Goal: Task Accomplishment & Management: Complete application form

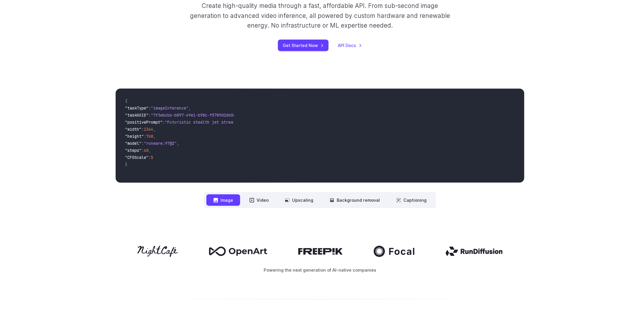
scroll to position [117, 0]
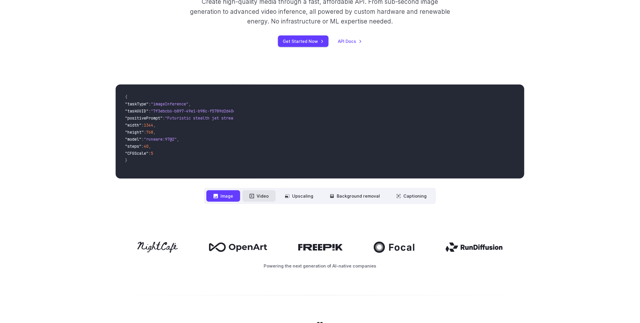
click at [259, 198] on button "Video" at bounding box center [258, 195] width 33 height 11
click at [235, 196] on button "Image" at bounding box center [223, 195] width 34 height 11
click at [269, 197] on button "Video" at bounding box center [258, 195] width 33 height 11
click at [326, 193] on button "Background removal" at bounding box center [354, 195] width 64 height 11
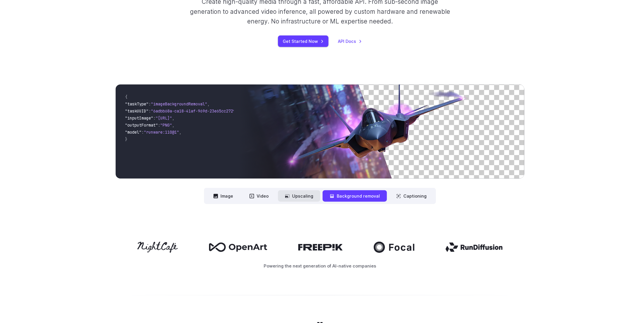
click at [296, 197] on button "Upscaling" at bounding box center [299, 195] width 42 height 11
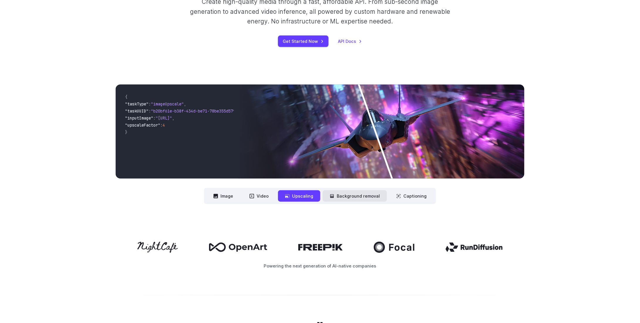
click at [374, 195] on button "Background removal" at bounding box center [354, 195] width 64 height 11
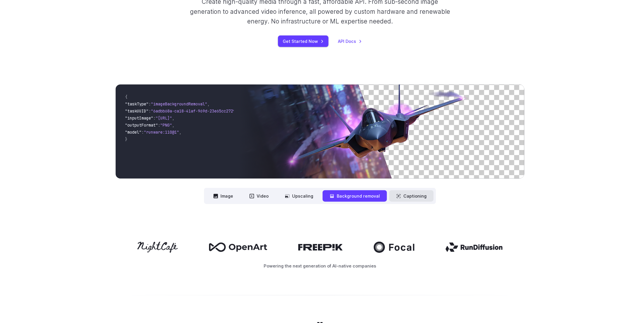
click at [412, 196] on button "Captioning" at bounding box center [411, 195] width 44 height 11
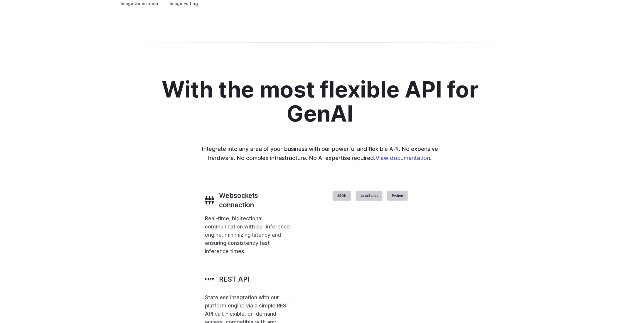
scroll to position [1174, 0]
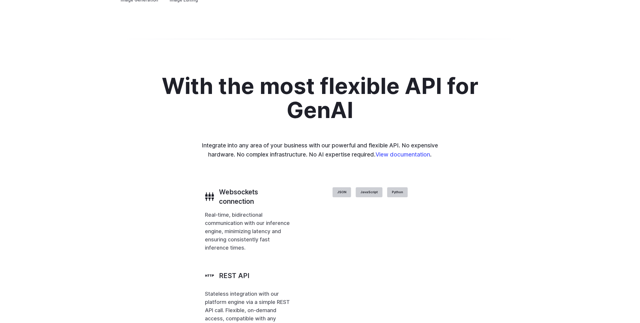
click at [0, 0] on button "Go to 1 of 4" at bounding box center [0, 0] width 0 height 0
click at [0, 0] on button "Go to 2 of 4" at bounding box center [0, 0] width 0 height 0
click at [0, 0] on button "Go to 3 of 4" at bounding box center [0, 0] width 0 height 0
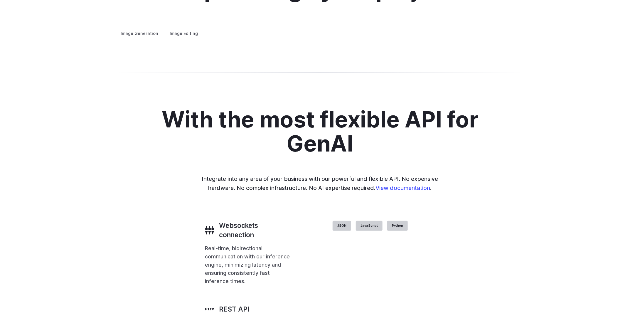
scroll to position [1086, 0]
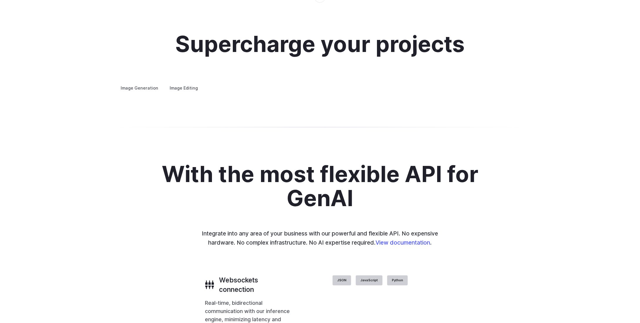
click at [0, 0] on button "Go to 4 of 4" at bounding box center [0, 0] width 0 height 0
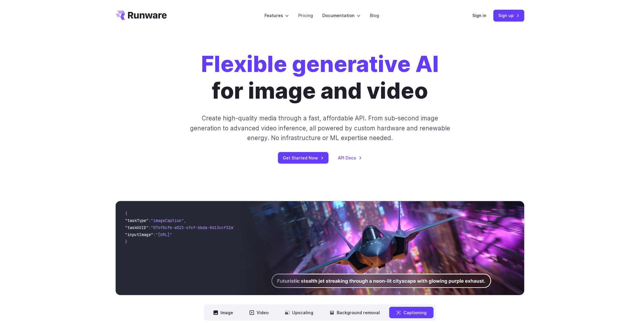
scroll to position [0, 0]
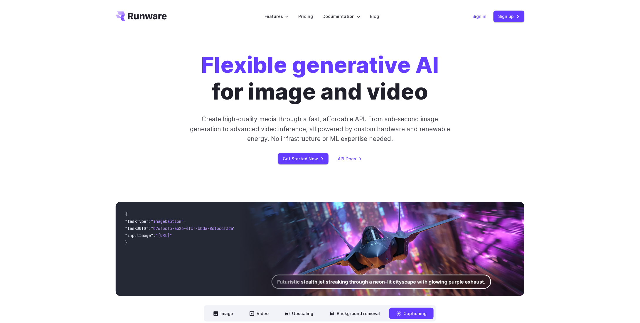
click at [478, 17] on link "Sign in" at bounding box center [479, 16] width 14 height 7
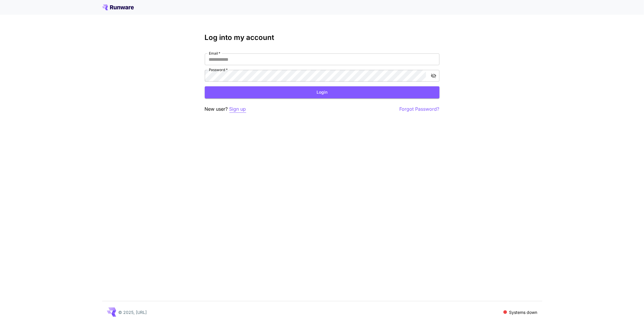
click at [242, 110] on p "Sign up" at bounding box center [237, 108] width 17 height 7
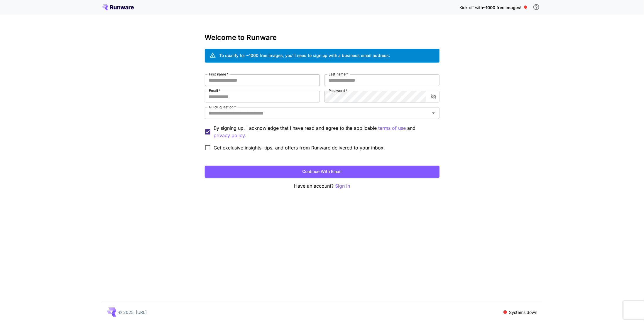
click at [239, 84] on input "First name   *" at bounding box center [262, 80] width 115 height 12
type input "****"
type input "*******"
type input "**********"
click at [434, 98] on icon "toggle password visibility" at bounding box center [433, 96] width 5 height 5
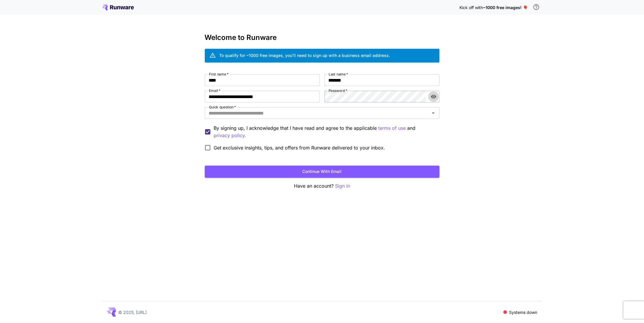
click at [434, 98] on icon "toggle password visibility" at bounding box center [434, 97] width 6 height 6
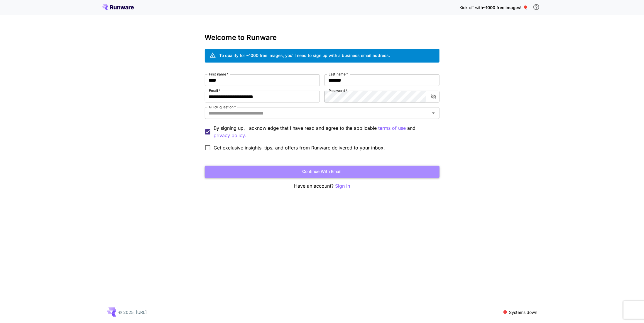
click at [323, 170] on button "Continue with email" at bounding box center [322, 171] width 235 height 12
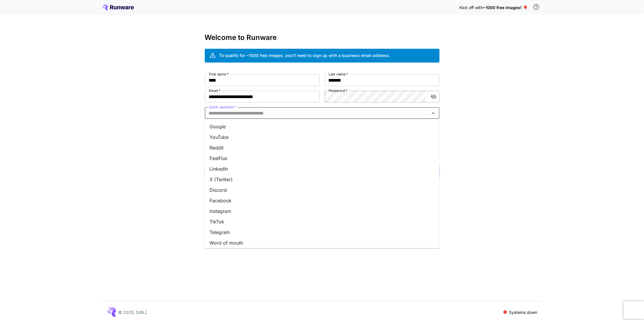
click at [246, 117] on input "Quick question   *" at bounding box center [318, 113] width 222 height 8
click at [222, 136] on li "YouTube" at bounding box center [322, 137] width 235 height 11
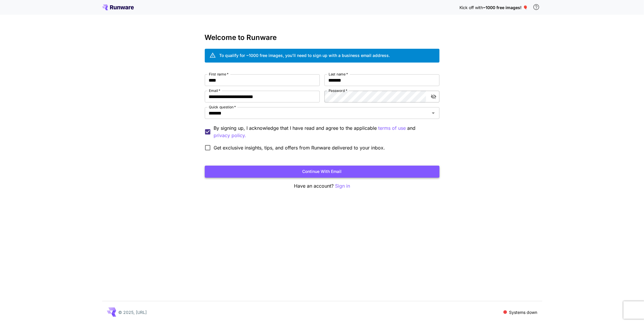
click at [314, 175] on button "Continue with email" at bounding box center [322, 171] width 235 height 12
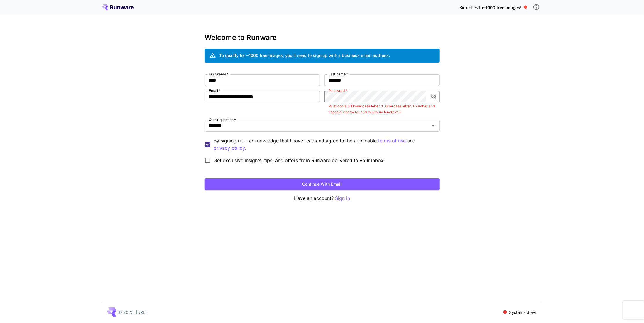
click at [245, 88] on div "**********" at bounding box center [322, 120] width 235 height 92
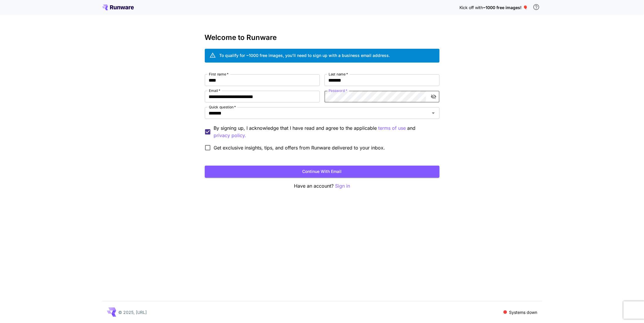
click at [435, 97] on icon "toggle password visibility" at bounding box center [434, 97] width 6 height 6
click at [431, 98] on icon "toggle password visibility" at bounding box center [434, 97] width 6 height 6
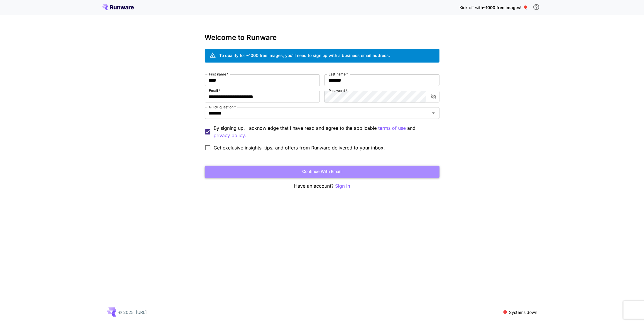
click at [382, 170] on button "Continue with email" at bounding box center [322, 171] width 235 height 12
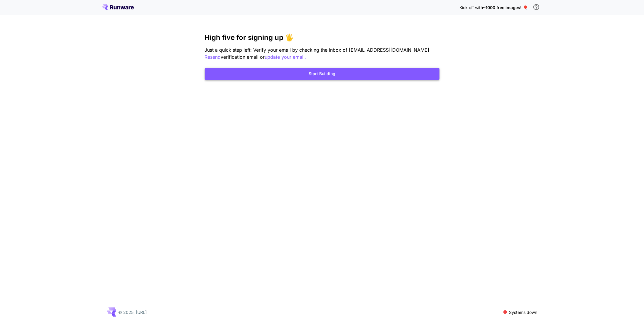
click at [320, 74] on button "Start Building" at bounding box center [322, 74] width 235 height 12
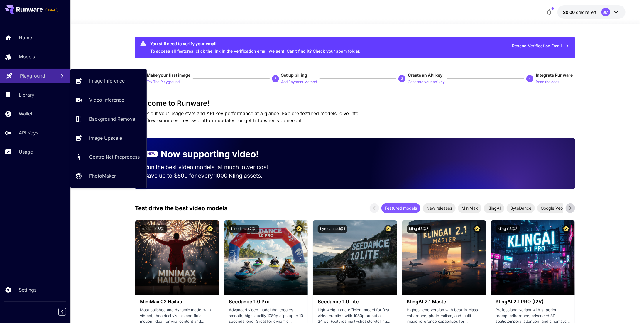
click at [30, 73] on p "Playground" at bounding box center [32, 75] width 25 height 7
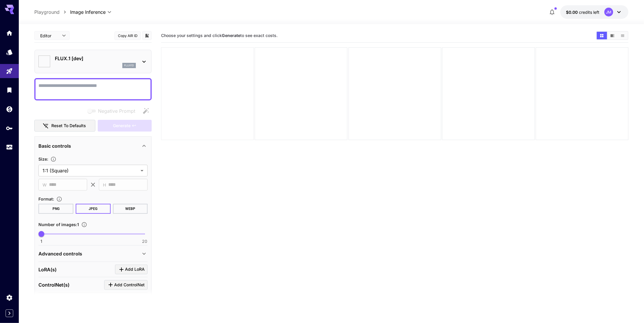
type input "**********"
click at [144, 61] on icon at bounding box center [144, 61] width 7 height 7
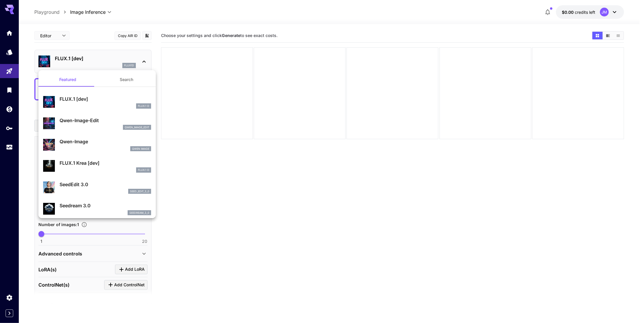
click at [174, 26] on div at bounding box center [322, 161] width 644 height 323
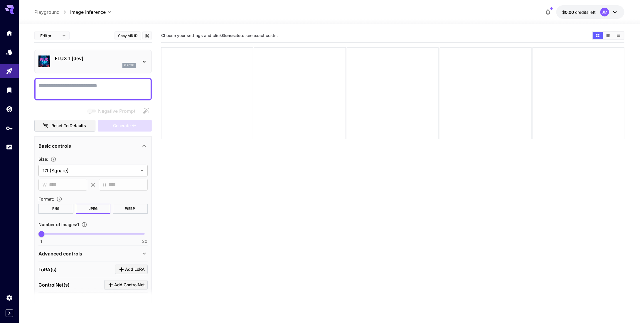
click at [60, 91] on textarea "Negative Prompt" at bounding box center [92, 89] width 109 height 14
paste textarea "**********"
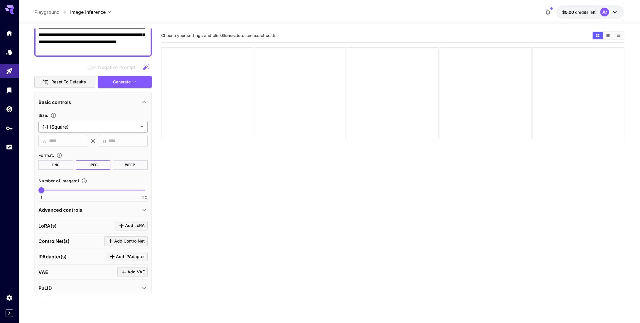
scroll to position [59, 0]
type textarea "**********"
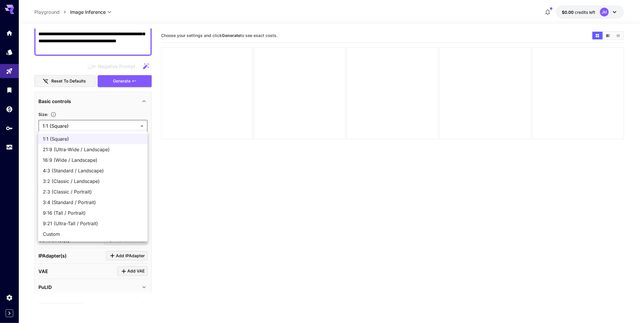
click at [72, 126] on body "**********" at bounding box center [322, 184] width 644 height 369
drag, startPoint x: 60, startPoint y: 139, endPoint x: 66, endPoint y: 138, distance: 5.6
click at [60, 139] on span "1:1 (Square)" at bounding box center [93, 138] width 100 height 7
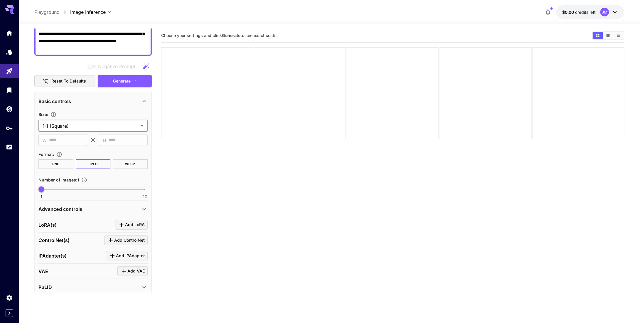
click at [59, 162] on button "PNG" at bounding box center [55, 164] width 35 height 10
click at [91, 163] on button "JPEG" at bounding box center [93, 164] width 35 height 10
click at [130, 160] on button "WEBP" at bounding box center [130, 164] width 35 height 10
click at [88, 162] on button "JPEG" at bounding box center [93, 164] width 35 height 10
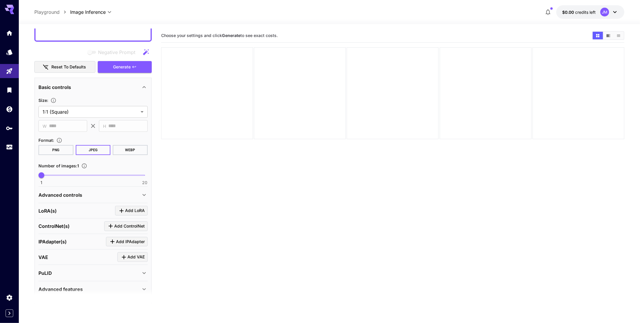
scroll to position [88, 0]
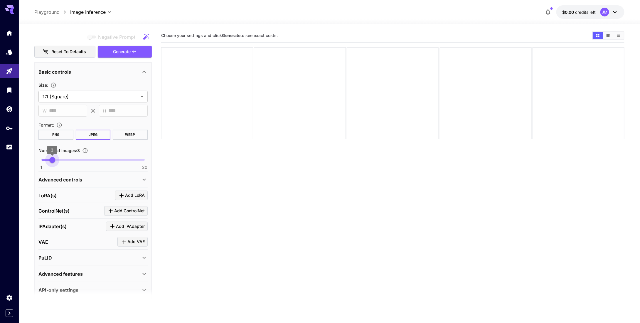
type input "*"
drag, startPoint x: 50, startPoint y: 161, endPoint x: 58, endPoint y: 157, distance: 8.8
click at [58, 157] on span "1 20 4" at bounding box center [92, 160] width 103 height 9
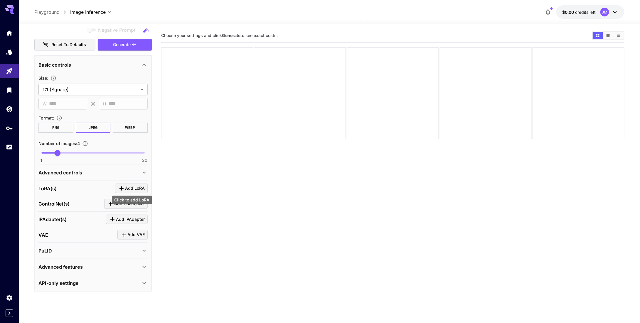
scroll to position [95, 0]
click at [143, 172] on icon at bounding box center [144, 172] width 7 height 7
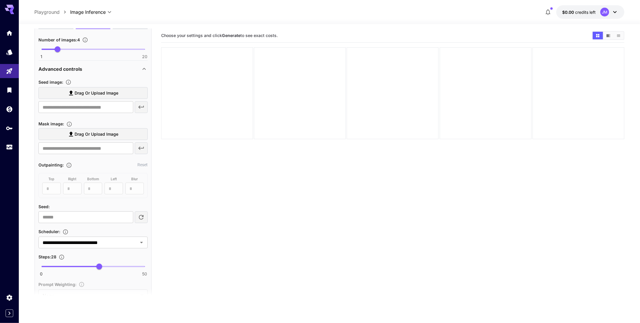
scroll to position [125, 0]
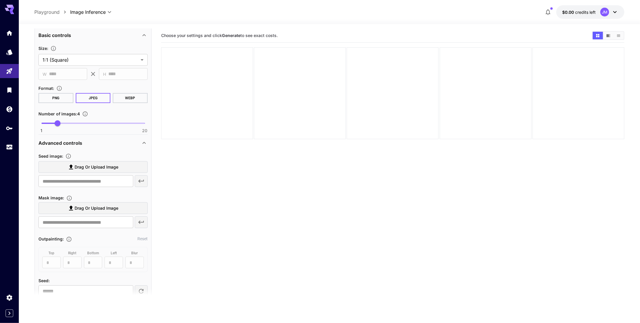
click at [50, 140] on p "Advanced controls" at bounding box center [60, 142] width 44 height 7
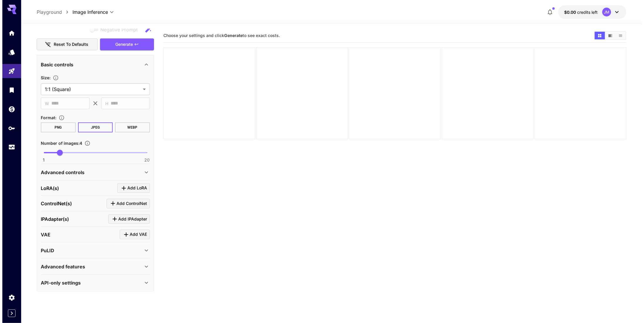
scroll to position [95, 0]
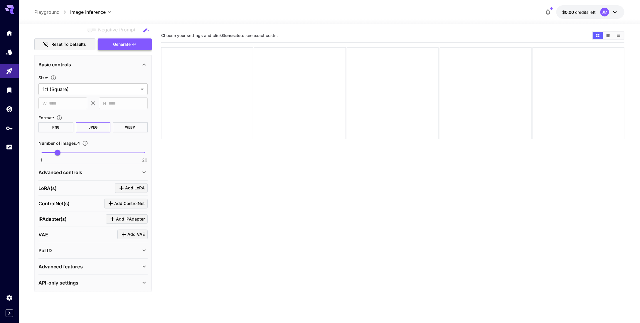
click at [127, 44] on span "Generate" at bounding box center [122, 44] width 18 height 7
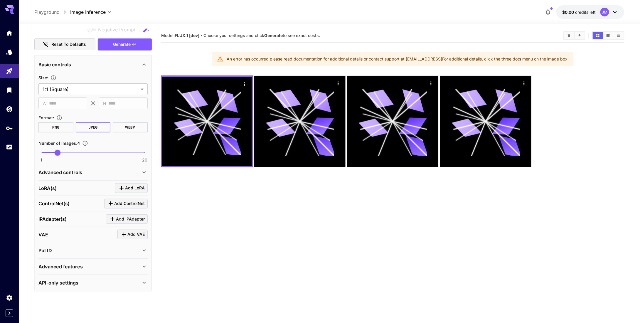
click at [567, 62] on div "An error has occurred please read documentation for additional details or conta…" at bounding box center [398, 59] width 342 height 11
click at [565, 61] on div "An error has occurred please read documentation for additional details or conta…" at bounding box center [398, 59] width 342 height 11
click at [77, 43] on button "Reset to defaults" at bounding box center [64, 44] width 61 height 12
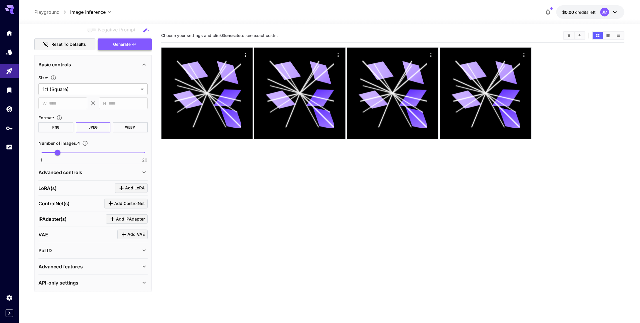
click at [131, 46] on button "Generate" at bounding box center [125, 44] width 54 height 12
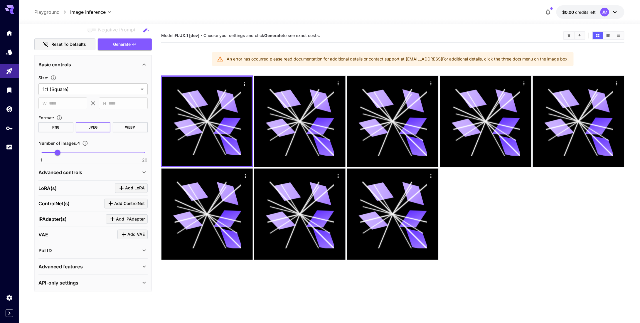
click at [616, 13] on icon at bounding box center [614, 12] width 7 height 7
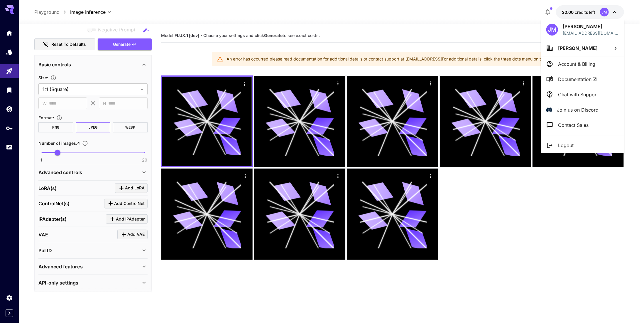
click at [580, 67] on li "Account & Billing" at bounding box center [582, 63] width 83 height 15
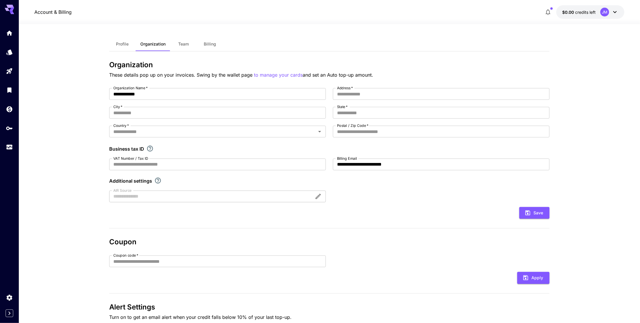
click at [213, 47] on button "Billing" at bounding box center [210, 44] width 26 height 14
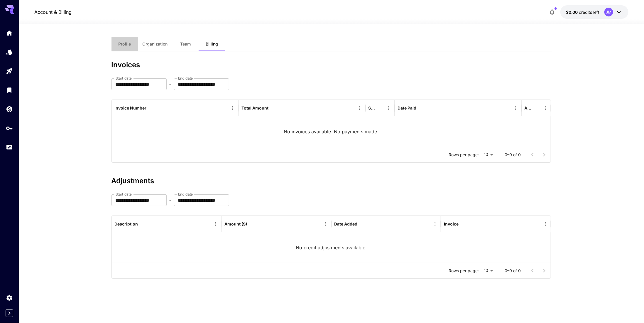
click at [121, 43] on span "Profile" at bounding box center [124, 43] width 13 height 5
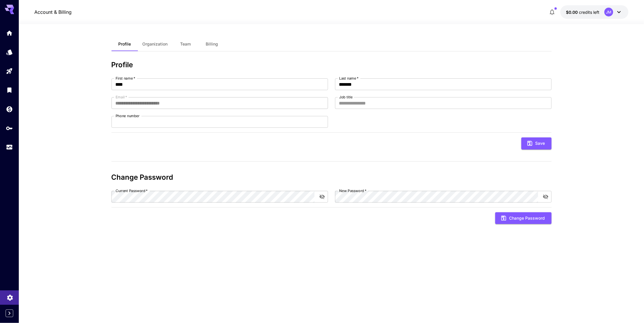
click at [10, 299] on icon "Settings" at bounding box center [9, 295] width 7 height 7
click at [11, 33] on icon "Home" at bounding box center [10, 31] width 6 height 5
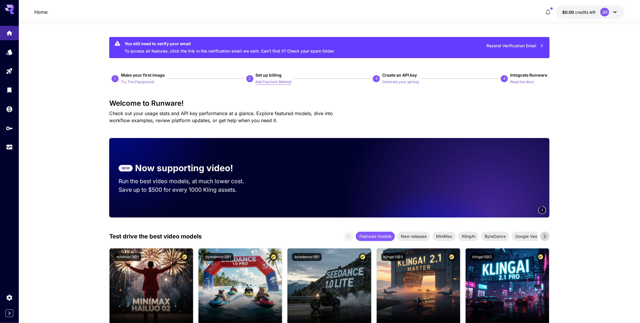
click at [266, 82] on p "Add Payment Method" at bounding box center [274, 82] width 36 height 6
